Goal: Task Accomplishment & Management: Use online tool/utility

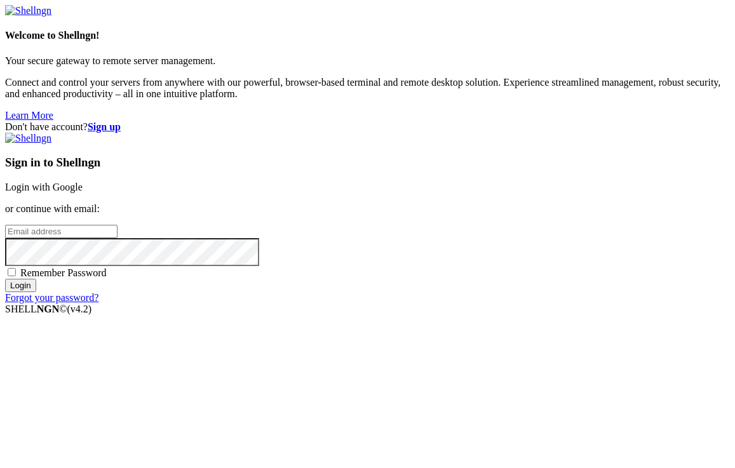
type input "[EMAIL_ADDRESS][DOMAIN_NAME]"
click at [107, 278] on span "Remember Password" at bounding box center [63, 273] width 86 height 11
click at [16, 276] on input "Remember Password" at bounding box center [12, 272] width 8 height 8
checkbox input "true"
click at [36, 292] on input "Login" at bounding box center [20, 285] width 31 height 13
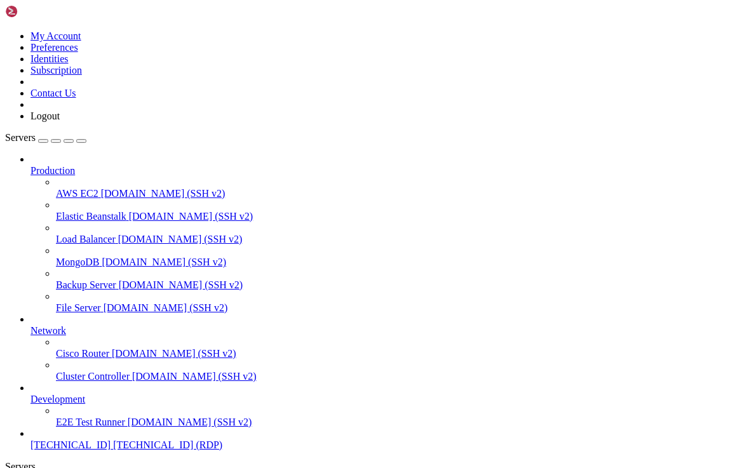
scroll to position [44, 0]
click at [113, 440] on span "[TECHNICAL_ID] (RDP)" at bounding box center [167, 445] width 109 height 11
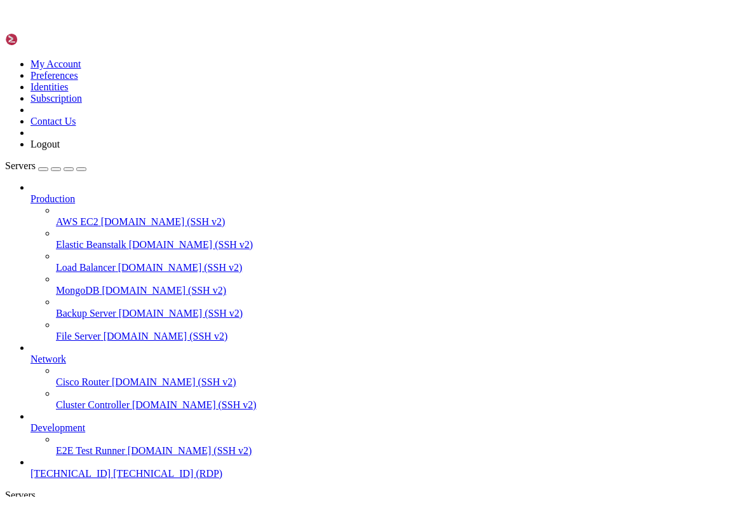
scroll to position [0, 0]
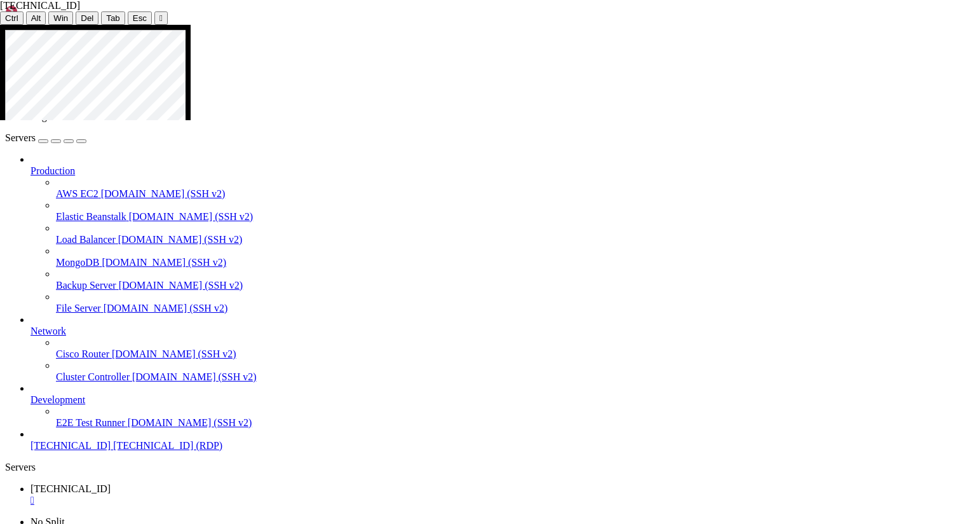
drag, startPoint x: 365, startPoint y: 298, endPoint x: 277, endPoint y: 297, distance: 88.3
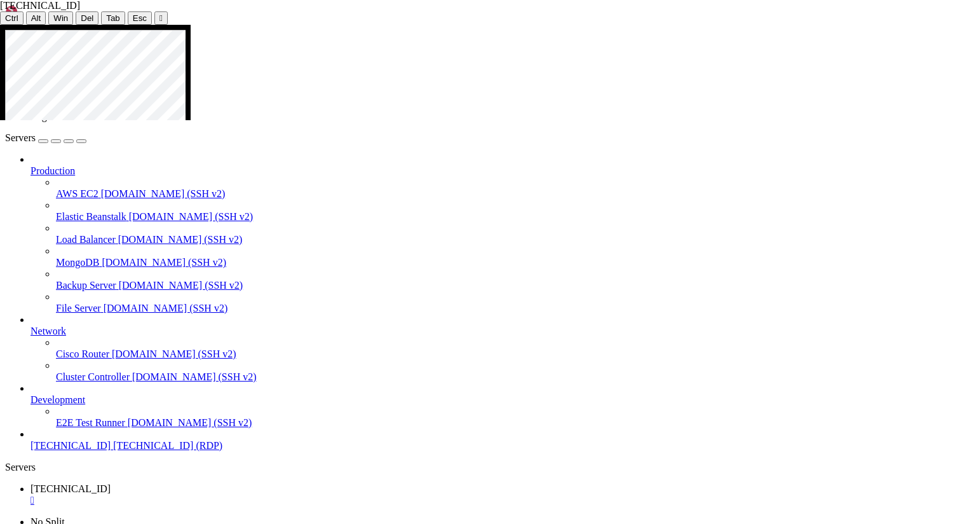
drag, startPoint x: 262, startPoint y: 115, endPoint x: 147, endPoint y: 109, distance: 114.6
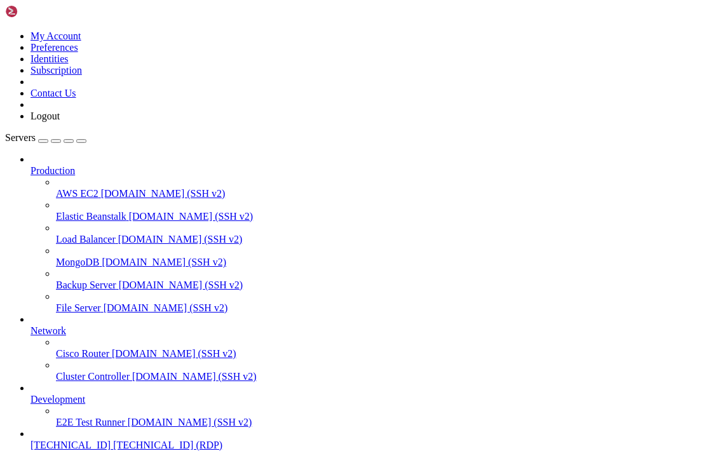
drag, startPoint x: 177, startPoint y: 817, endPoint x: 104, endPoint y: 810, distance: 72.8
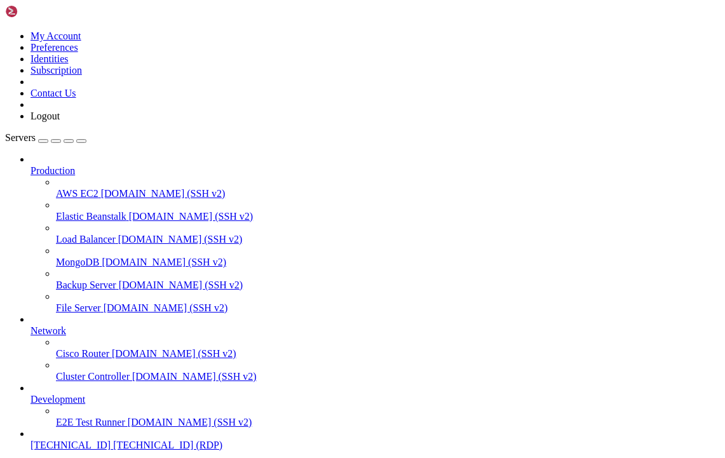
drag, startPoint x: 180, startPoint y: 815, endPoint x: 108, endPoint y: 809, distance: 72.0
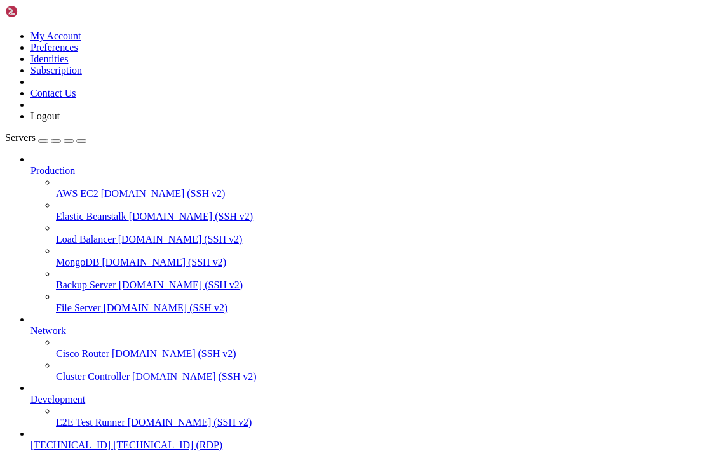
drag, startPoint x: 82, startPoint y: 651, endPoint x: -17, endPoint y: 638, distance: 99.3
